Goal: Task Accomplishment & Management: Manage account settings

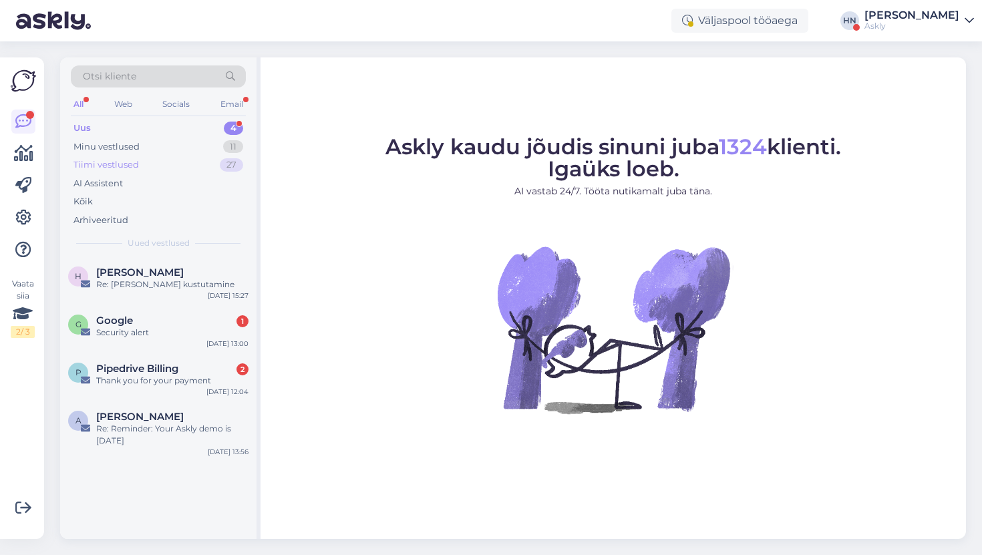
click at [214, 160] on div "Tiimi vestlused 27" at bounding box center [158, 165] width 175 height 19
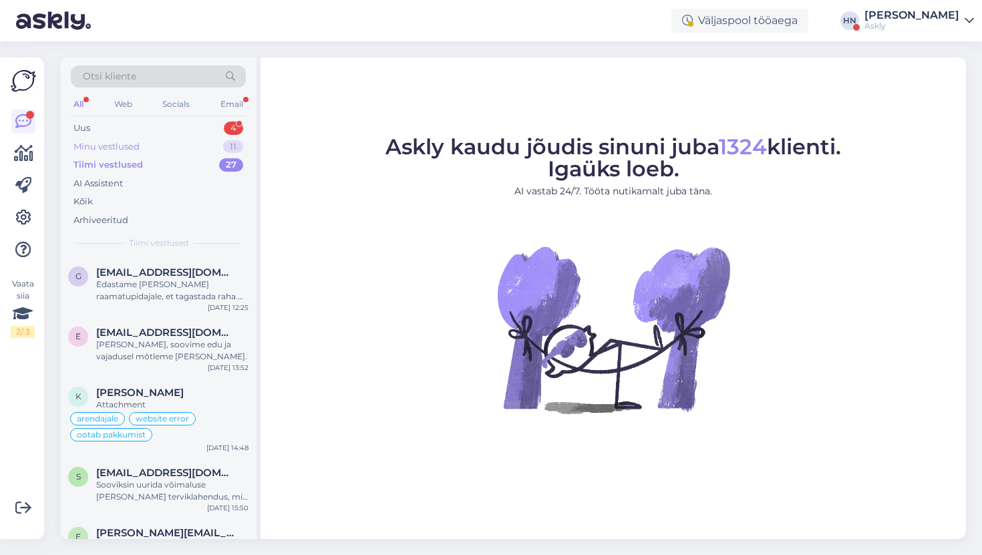
click at [214, 150] on div "Minu vestlused 11" at bounding box center [158, 147] width 175 height 19
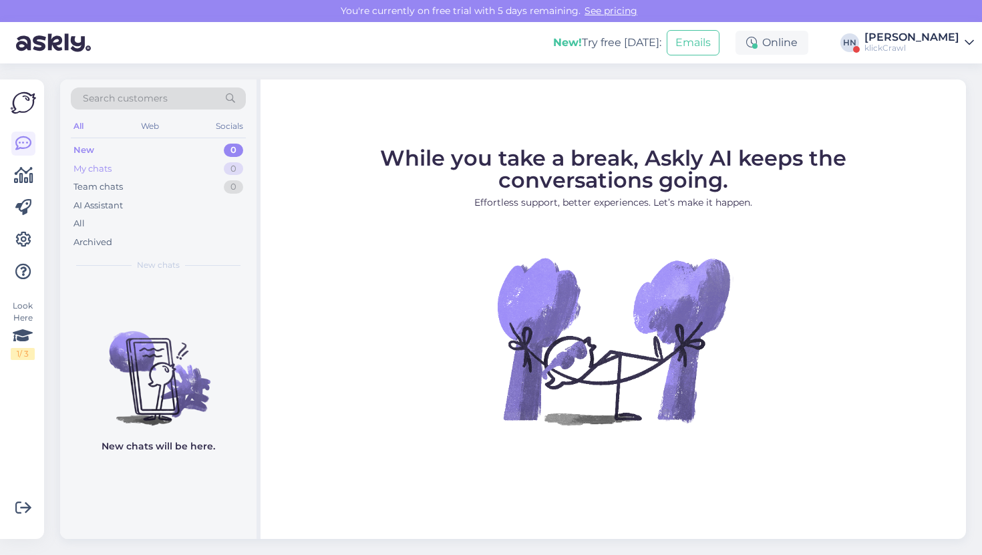
click at [162, 165] on div "My chats 0" at bounding box center [158, 169] width 175 height 19
click at [25, 192] on div at bounding box center [23, 208] width 24 height 152
click at [25, 186] on link at bounding box center [23, 176] width 24 height 24
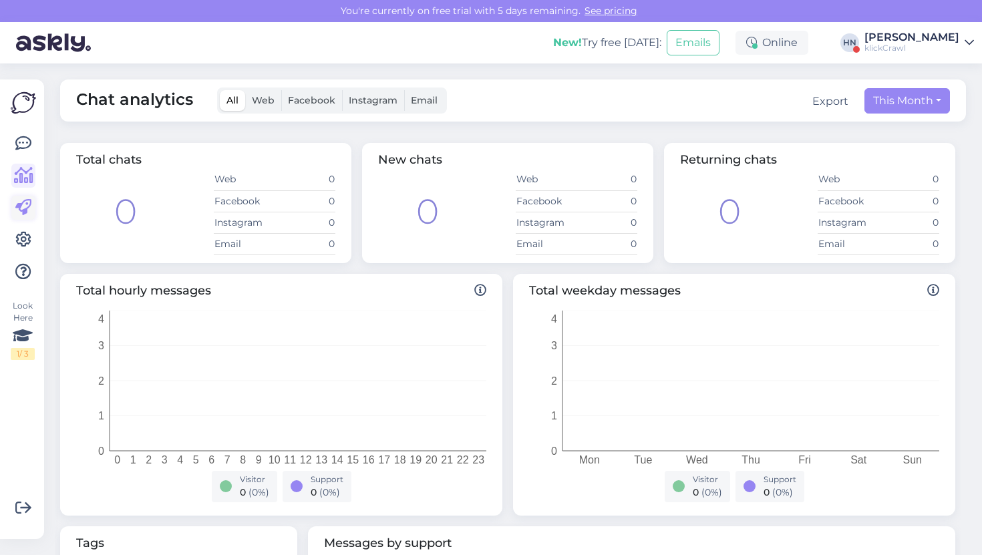
click at [25, 216] on icon at bounding box center [23, 208] width 16 height 16
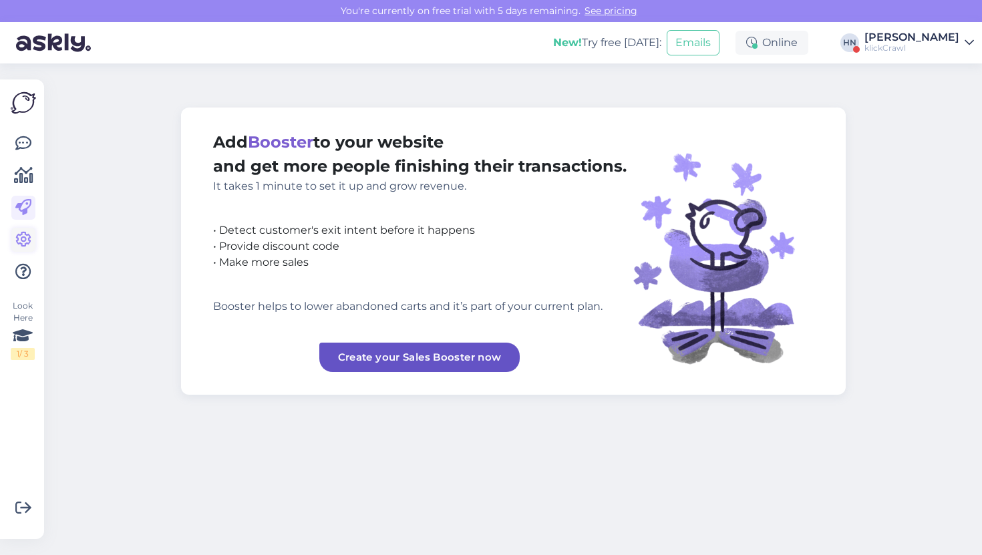
click at [27, 244] on icon at bounding box center [23, 240] width 16 height 16
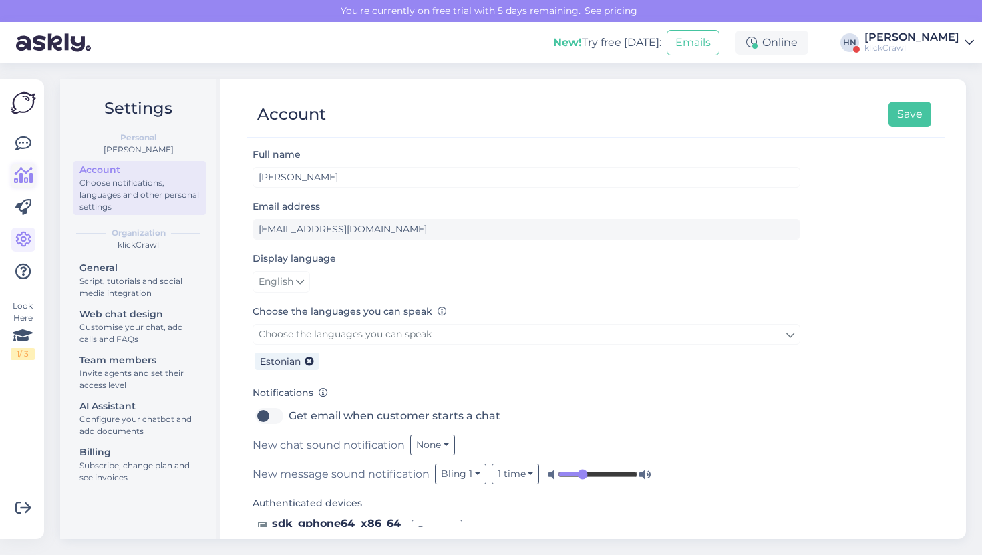
click at [30, 164] on link at bounding box center [23, 176] width 24 height 24
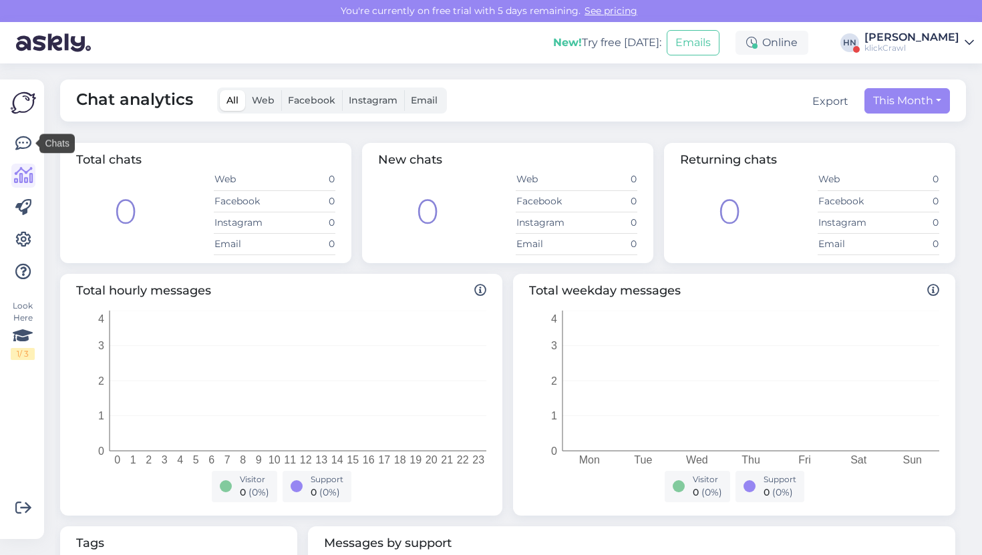
click at [343, 101] on label "Instagram" at bounding box center [373, 100] width 62 height 21
click at [342, 90] on input "Instagram" at bounding box center [342, 90] width 0 height 0
click at [291, 96] on span "Facebook" at bounding box center [311, 100] width 47 height 12
click at [281, 90] on input "Facebook" at bounding box center [281, 90] width 0 height 0
click at [266, 102] on span "Web" at bounding box center [263, 100] width 23 height 12
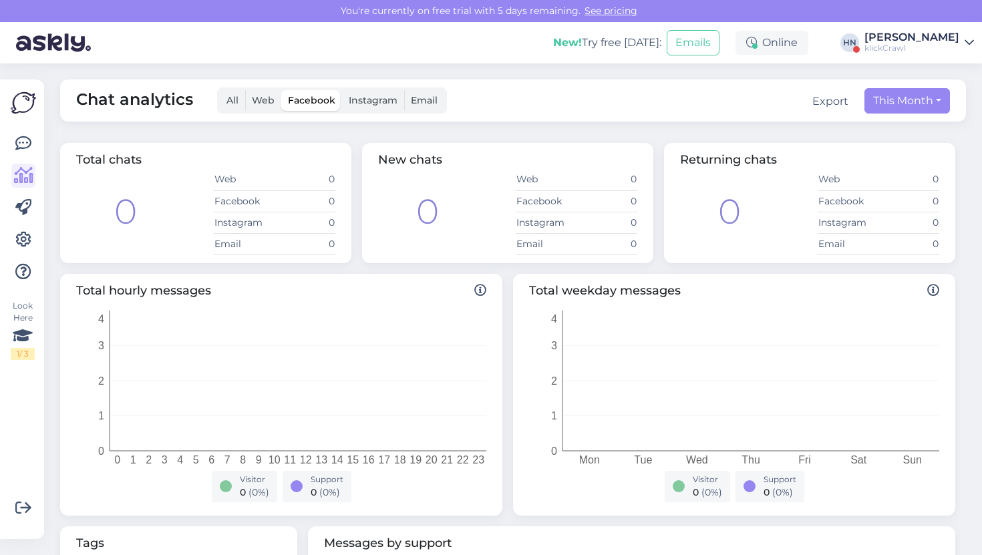
click at [245, 90] on input "Web" at bounding box center [245, 90] width 0 height 0
